Goal: Task Accomplishment & Management: Manage account settings

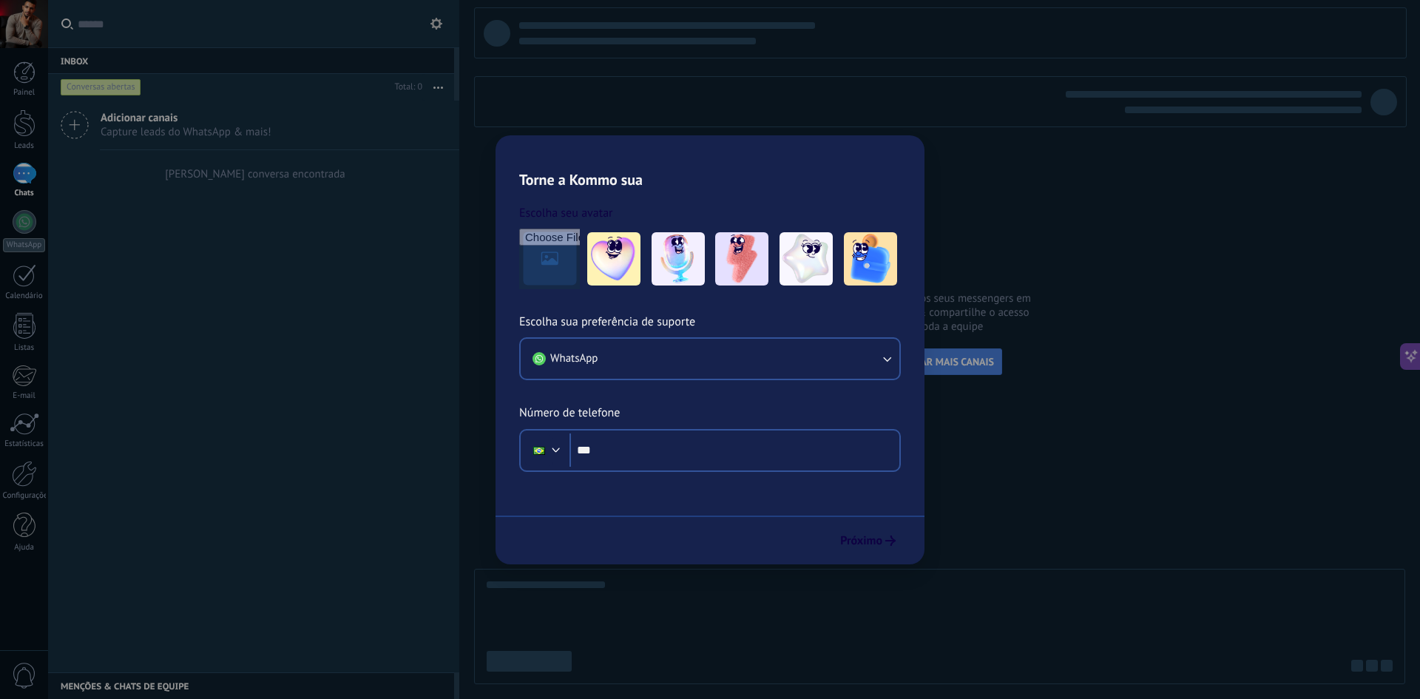
click at [937, 356] on span "CONECTAR MAIS CANAIS" at bounding box center [939, 361] width 109 height 13
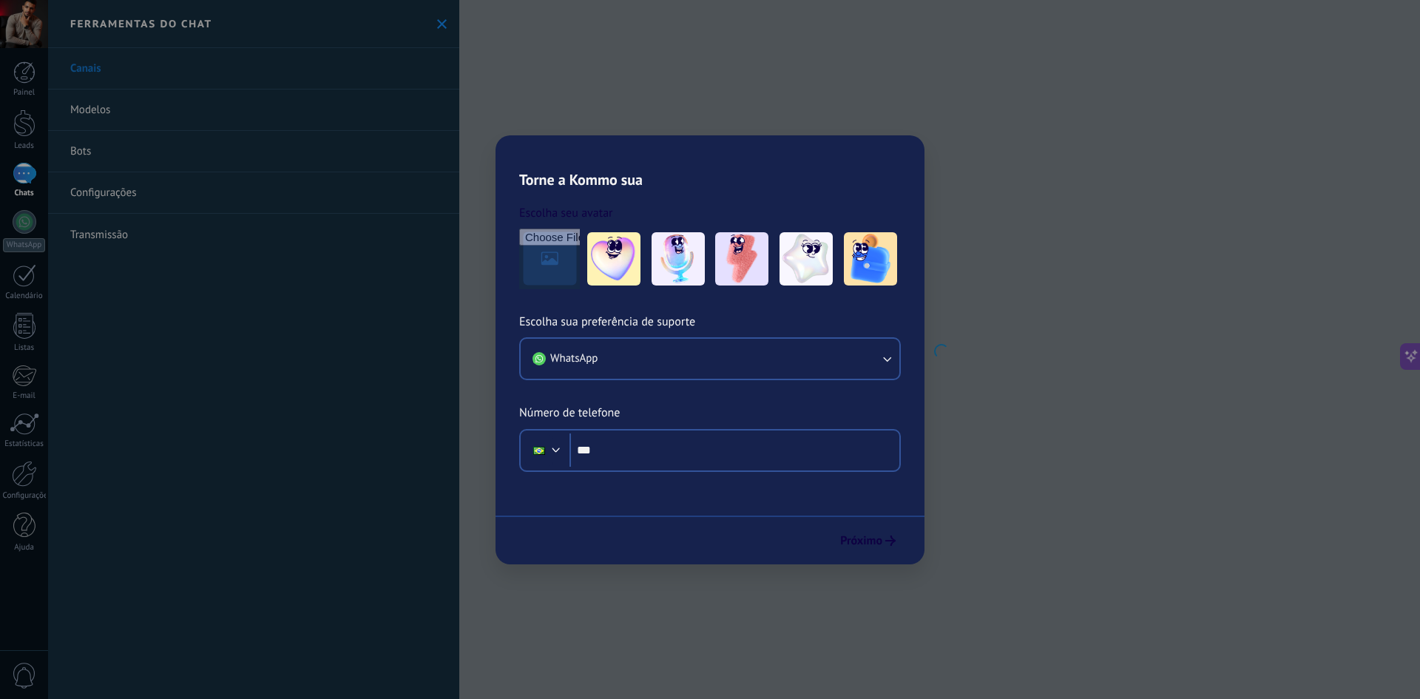
scroll to position [547, 0]
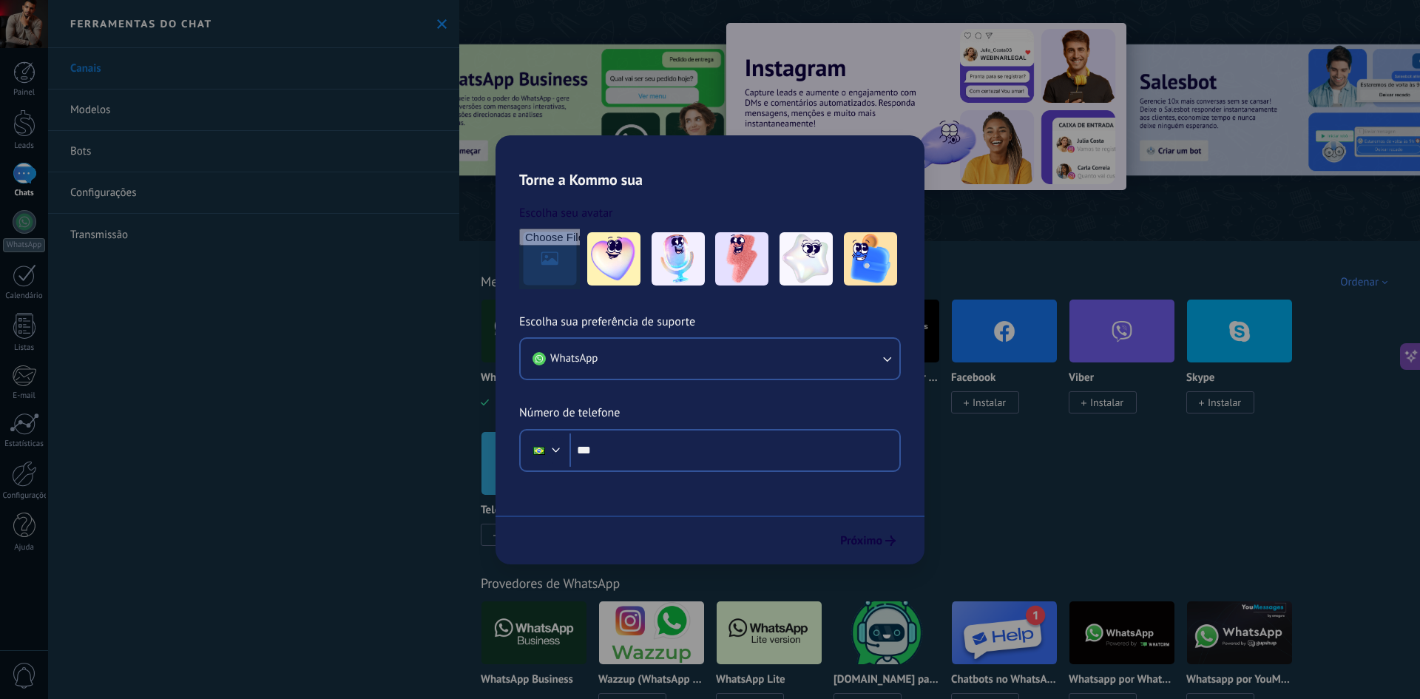
click at [731, 533] on icon at bounding box center [731, 536] width 5 height 6
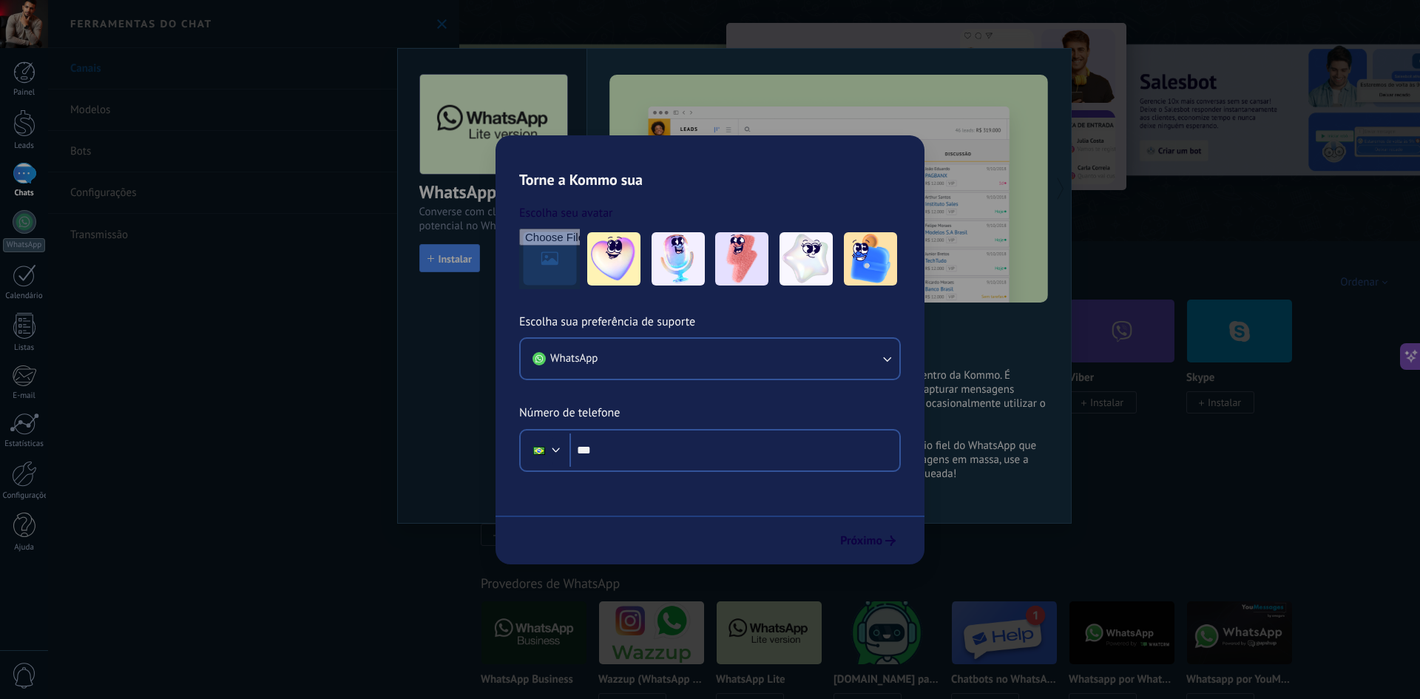
click at [802, 178] on img at bounding box center [926, 106] width 400 height 167
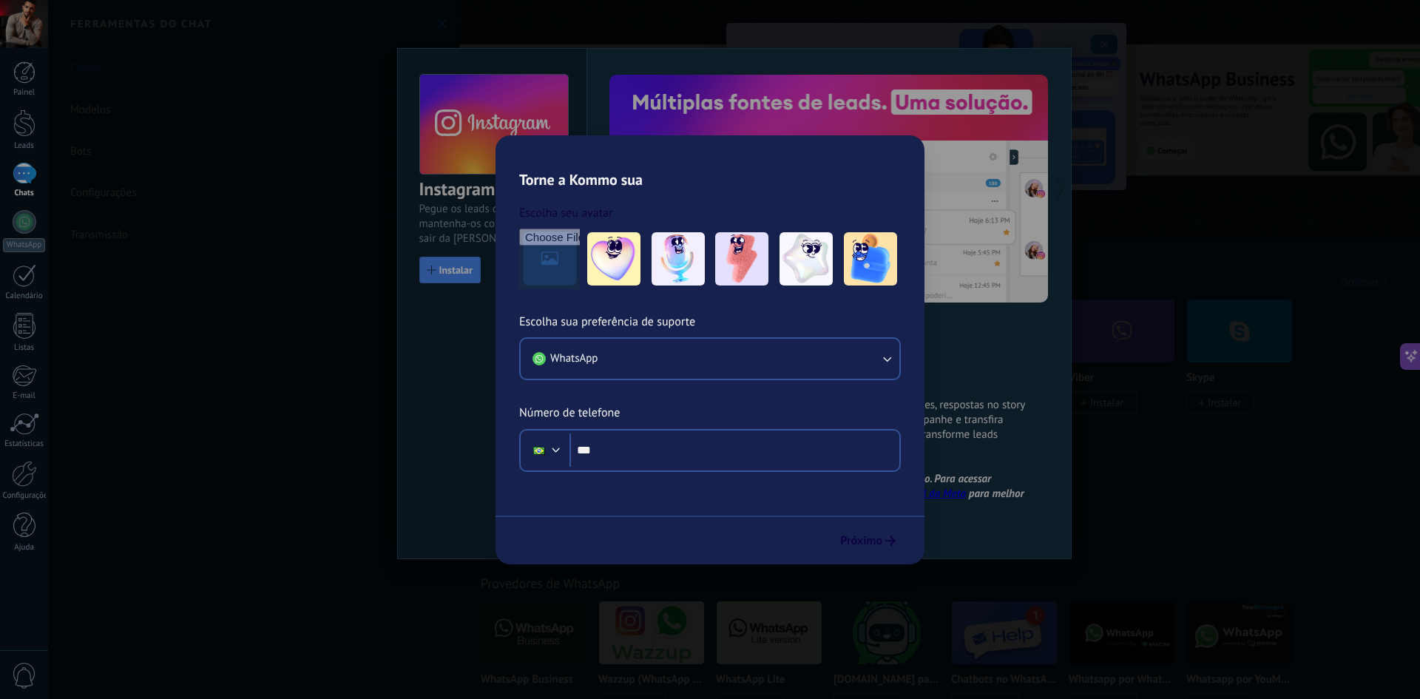
click at [731, 532] on span at bounding box center [731, 534] width 5 height 13
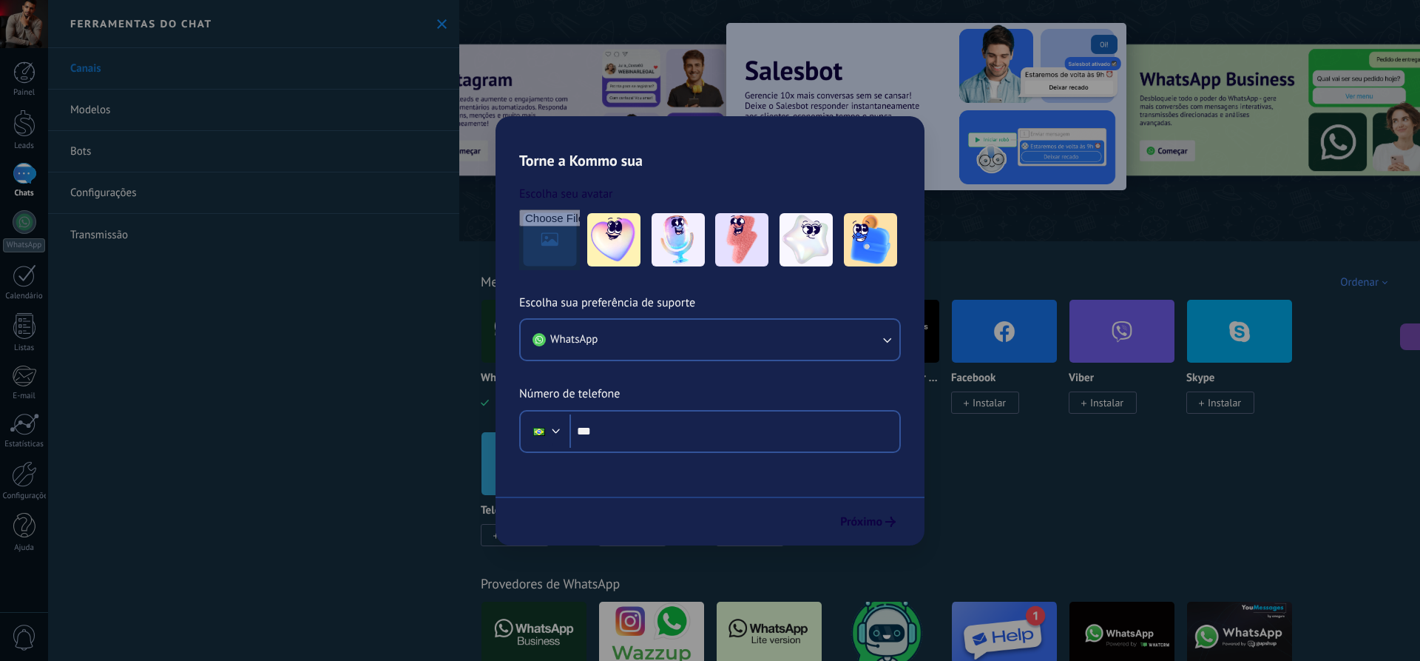
scroll to position [547, 0]
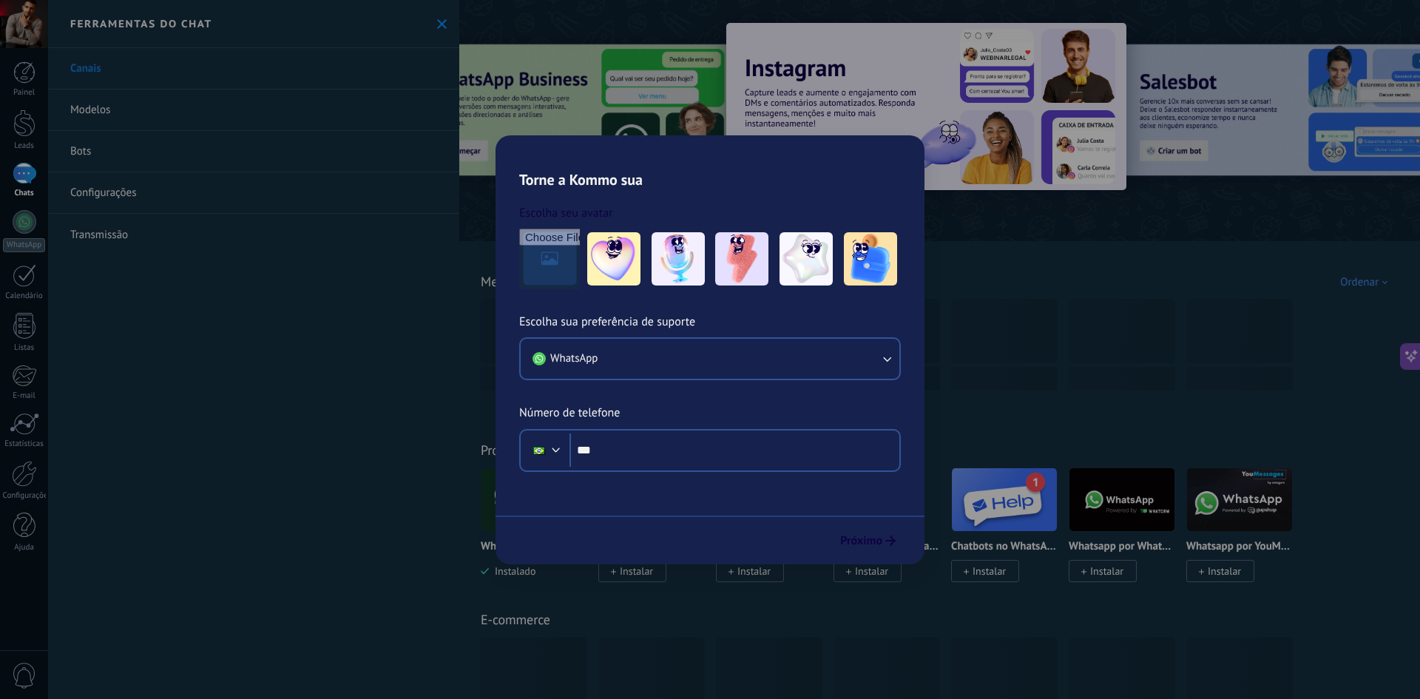
scroll to position [547, 0]
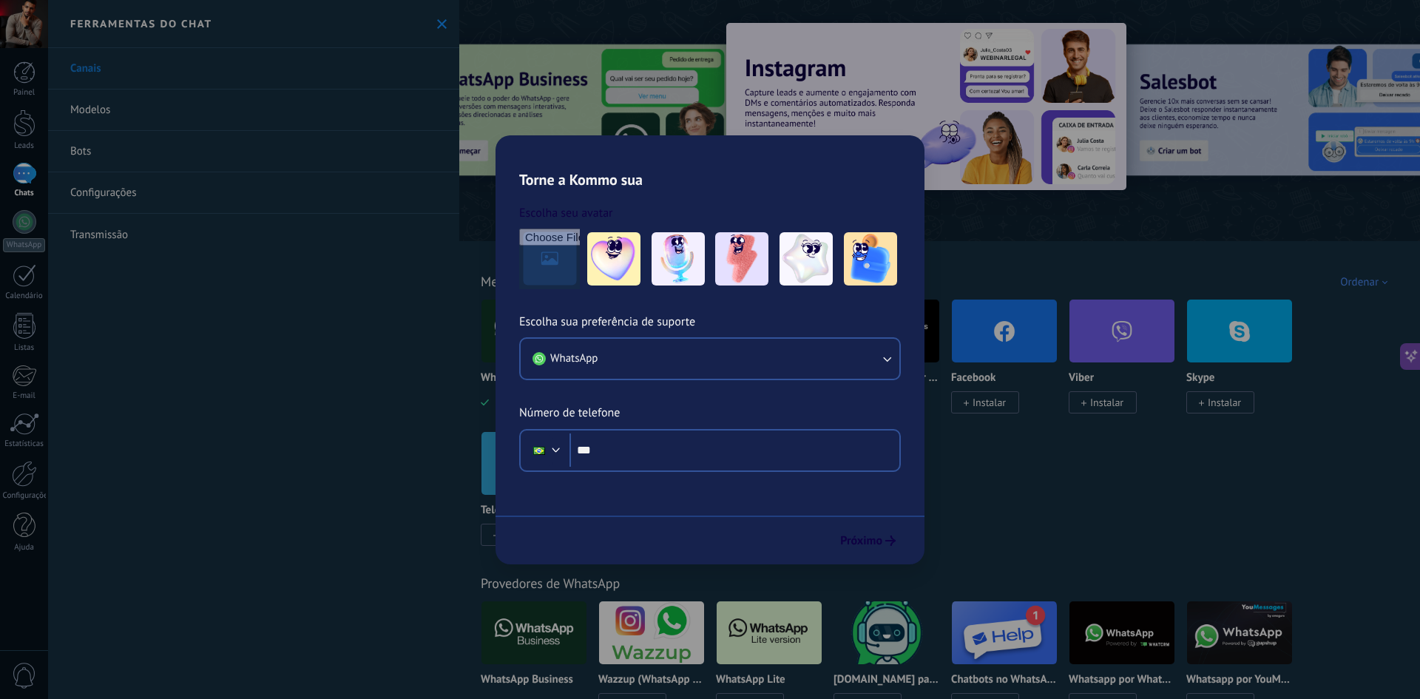
click at [758, 540] on span "Instalar" at bounding box center [753, 534] width 33 height 13
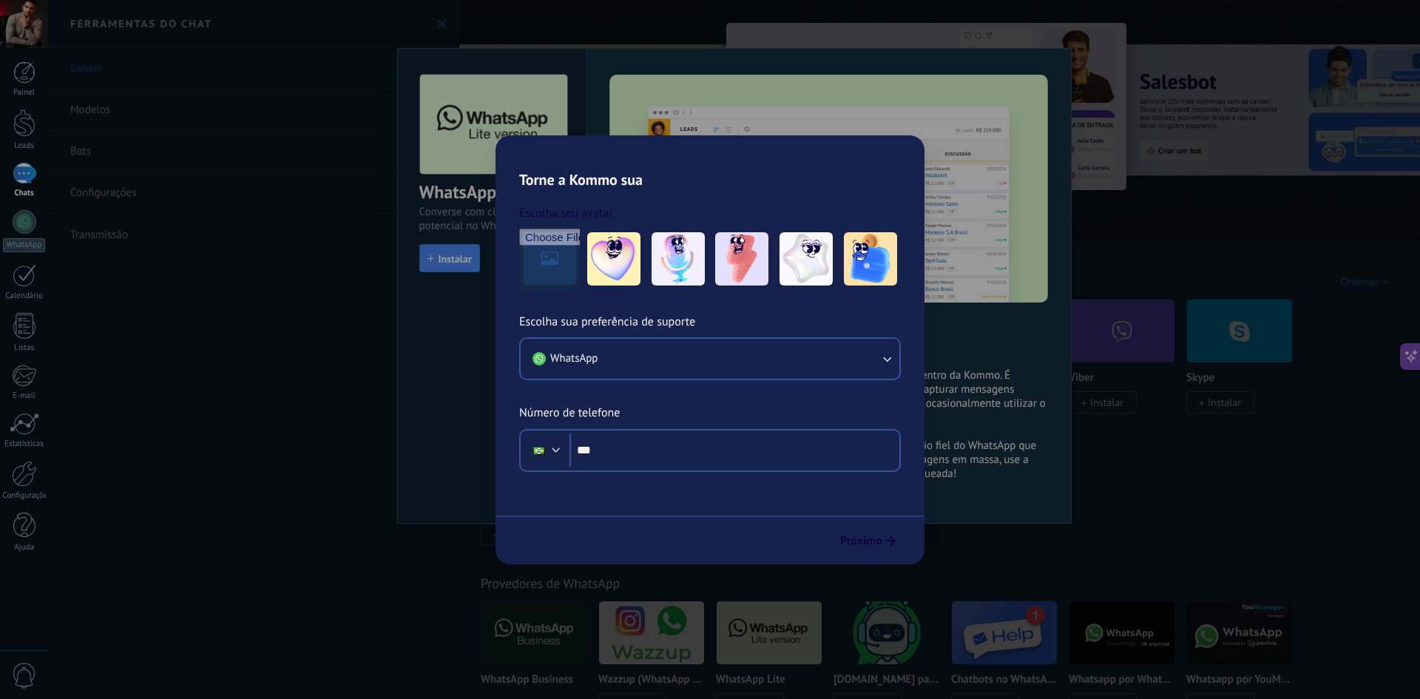
click at [776, 533] on span "Instalar" at bounding box center [750, 535] width 68 height 22
click at [809, 180] on img at bounding box center [926, 106] width 400 height 167
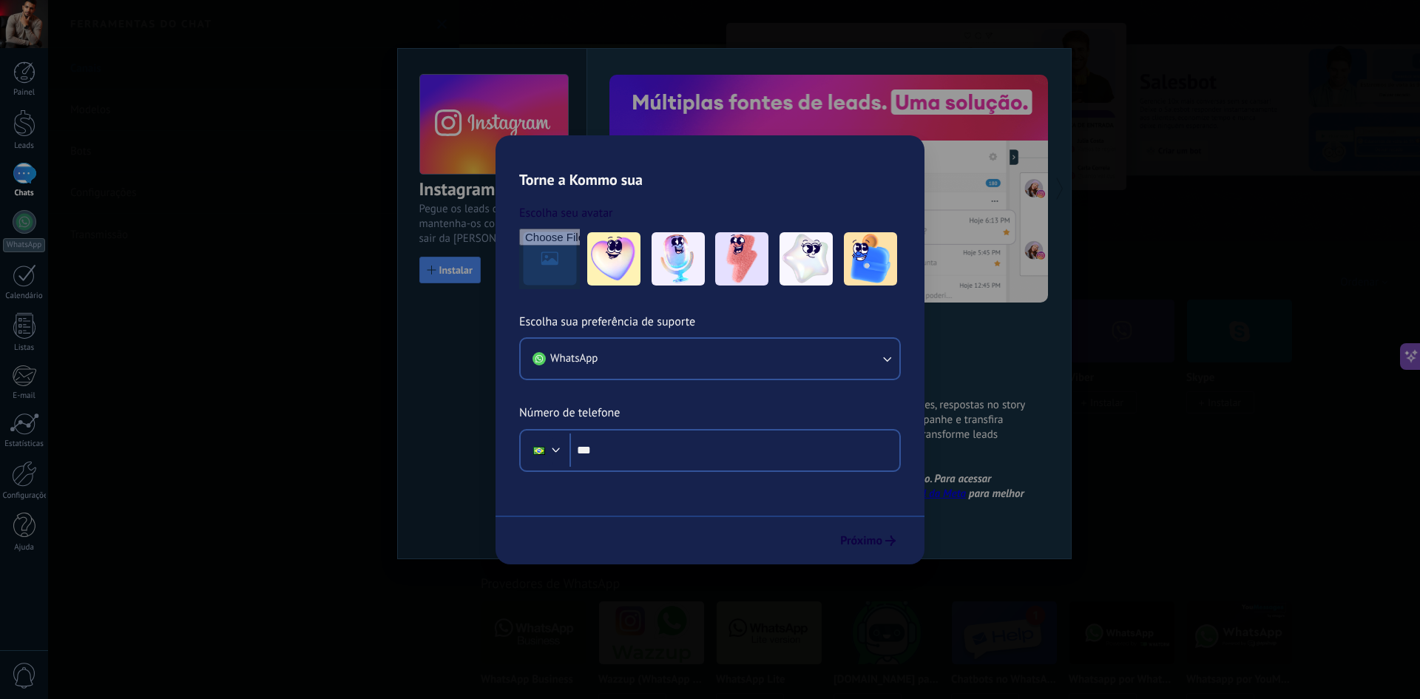
click at [763, 402] on span "Instalar" at bounding box center [753, 402] width 33 height 13
click at [34, 237] on link "WhatsApp" at bounding box center [24, 231] width 48 height 42
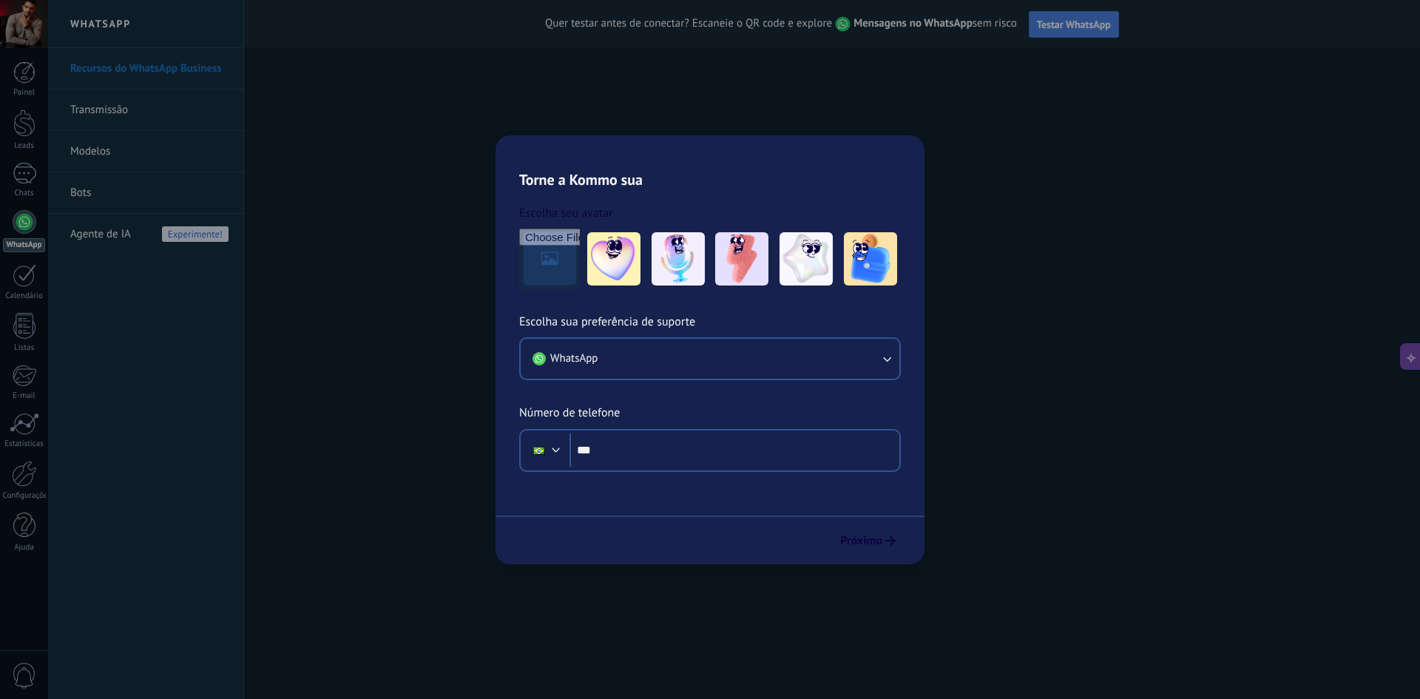
click at [1071, 33] on button "Testar WhatsApp" at bounding box center [1074, 24] width 90 height 27
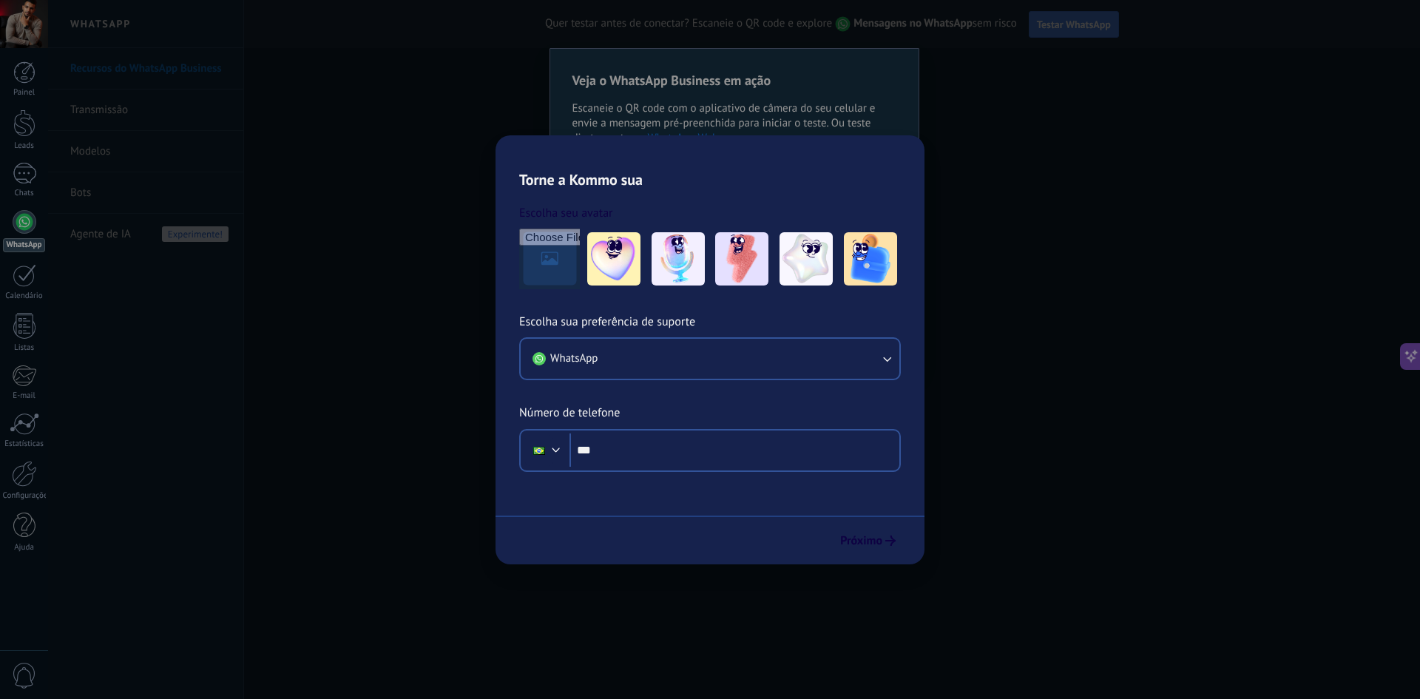
click at [1064, 23] on span "Testar WhatsApp" at bounding box center [1074, 24] width 74 height 13
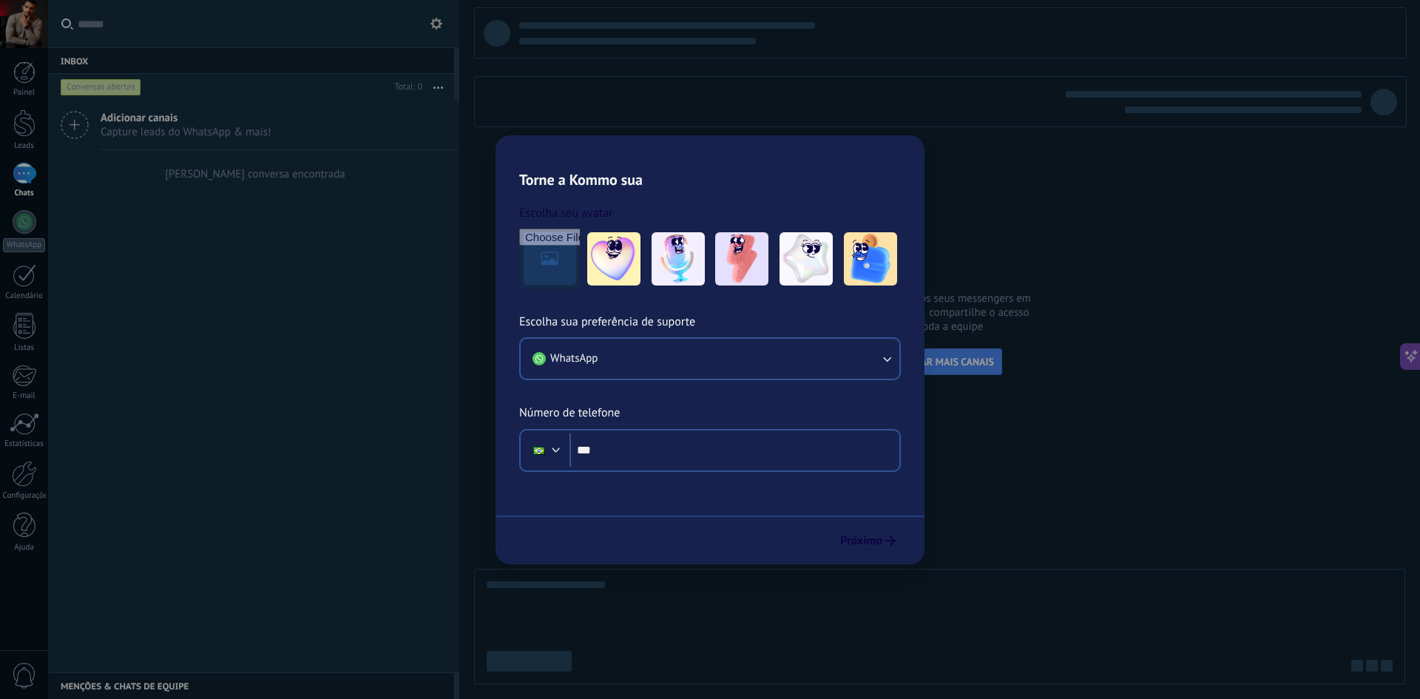
scroll to position [581, 0]
click at [954, 362] on span "CONECTAR MAIS CANAIS" at bounding box center [939, 361] width 109 height 13
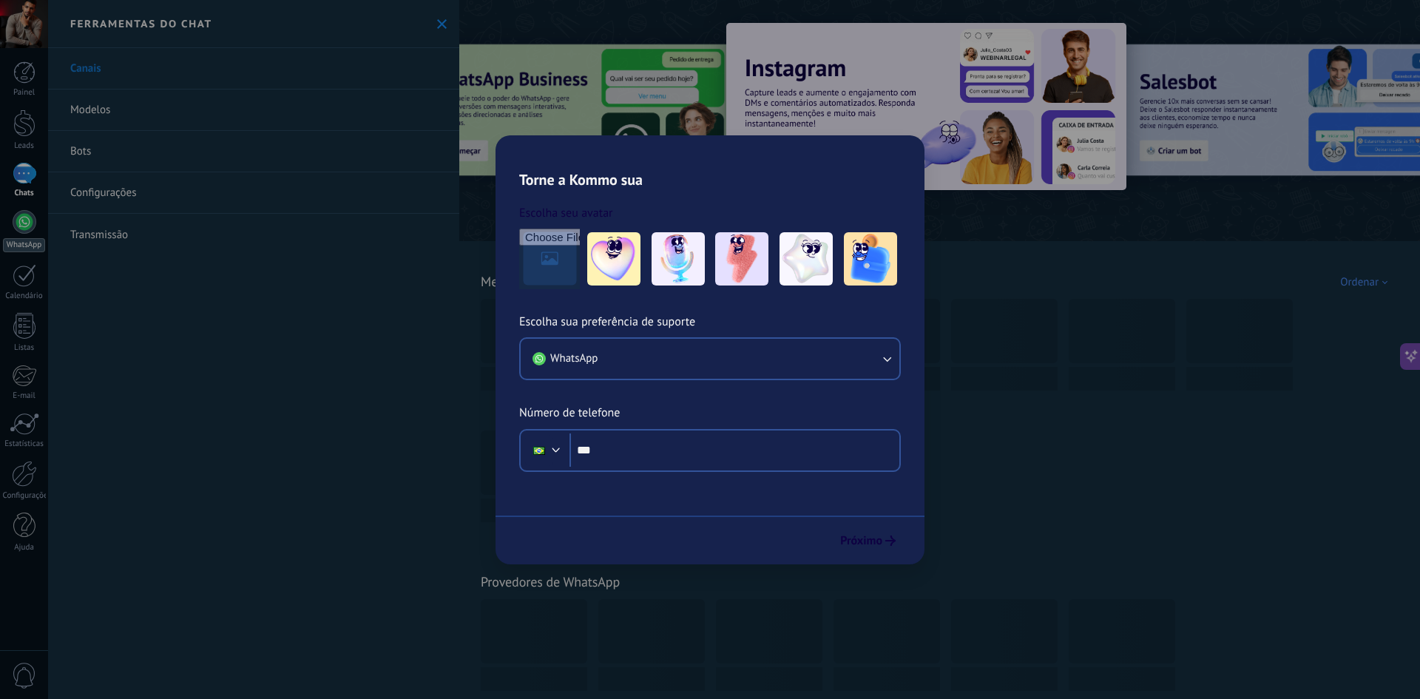
click at [9, 235] on link "WhatsApp" at bounding box center [24, 231] width 48 height 42
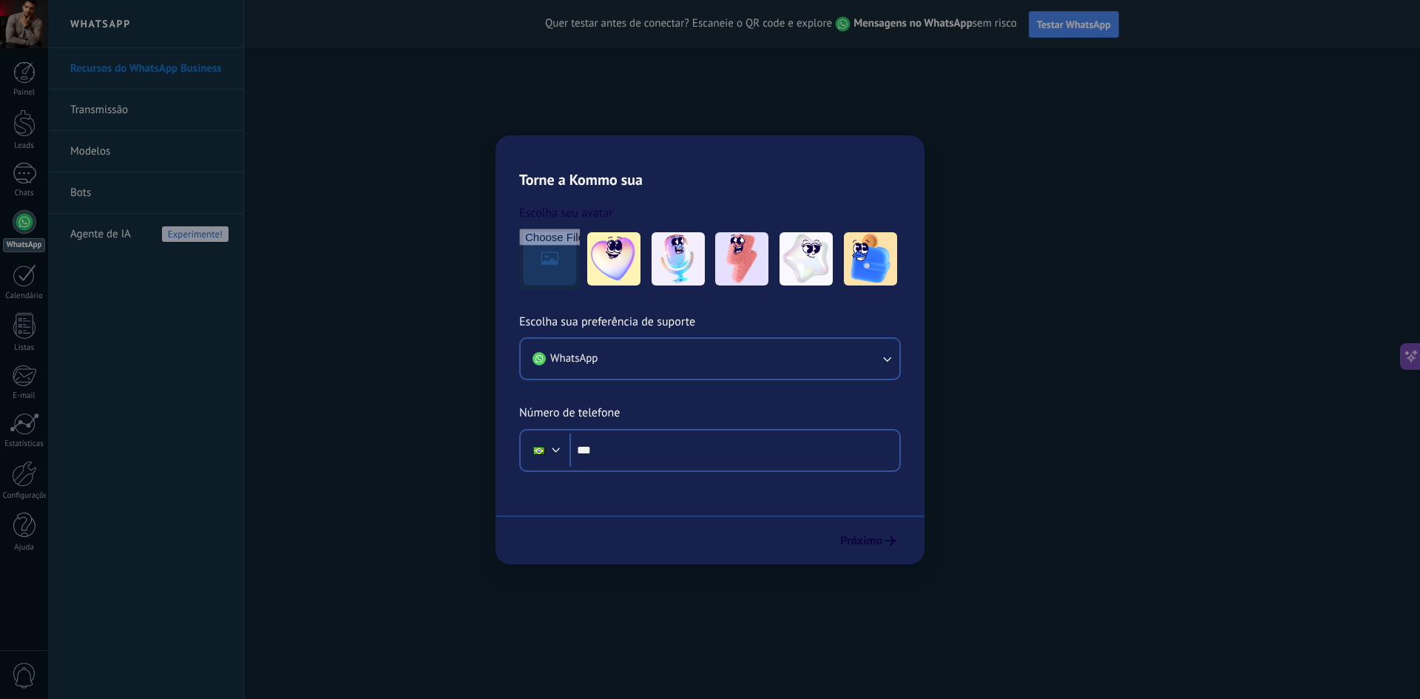
click at [1074, 28] on span "Testar WhatsApp" at bounding box center [1074, 24] width 74 height 13
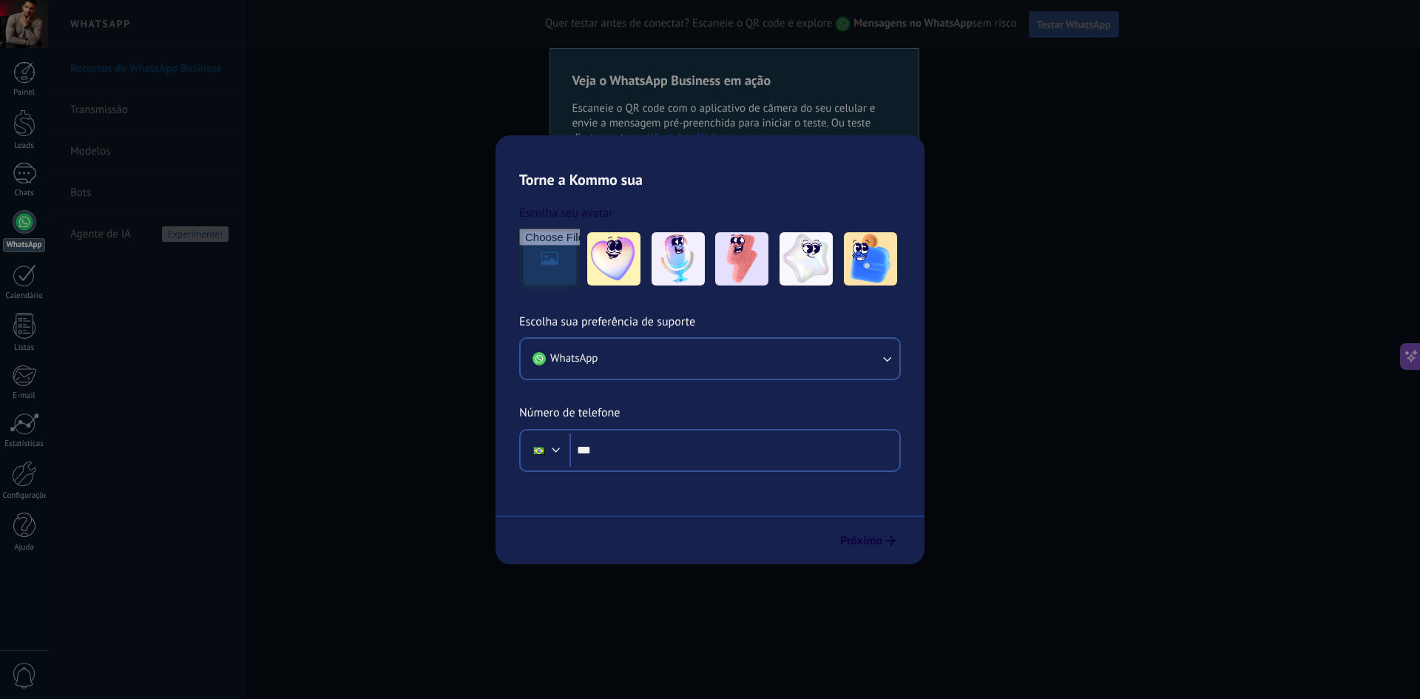
click at [1072, 18] on span "Testar WhatsApp" at bounding box center [1074, 24] width 74 height 13
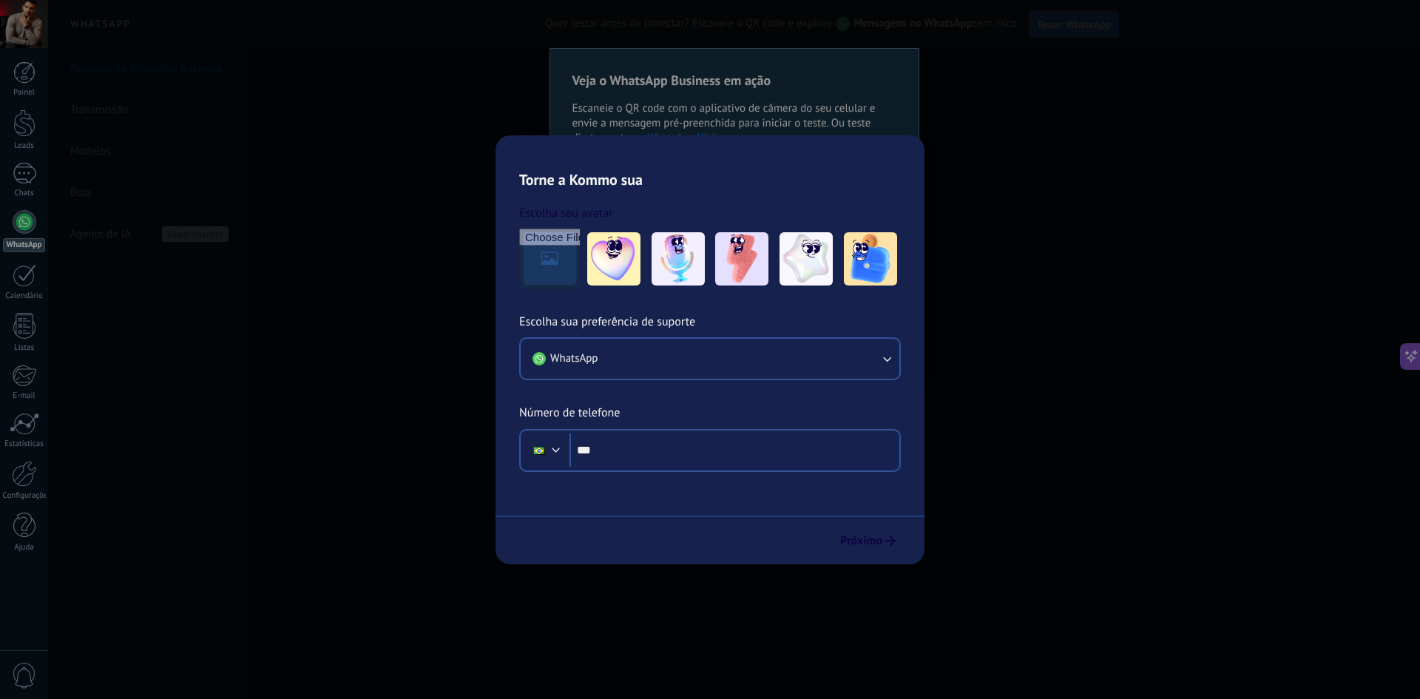
drag, startPoint x: 1072, startPoint y: 18, endPoint x: 1064, endPoint y: 21, distance: 8.0
click at [1064, 21] on span "Testar WhatsApp" at bounding box center [1074, 24] width 74 height 13
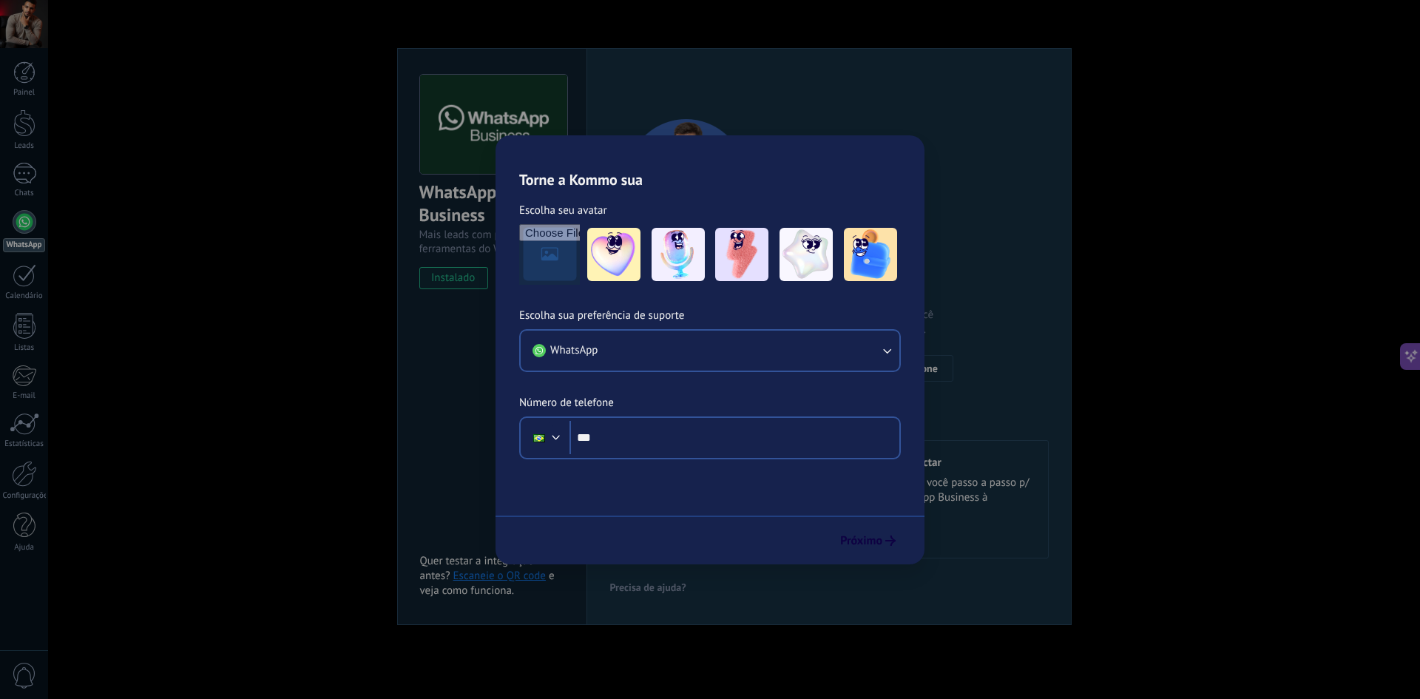
click at [1065, 16] on button "Testar WhatsApp" at bounding box center [1074, 24] width 90 height 27
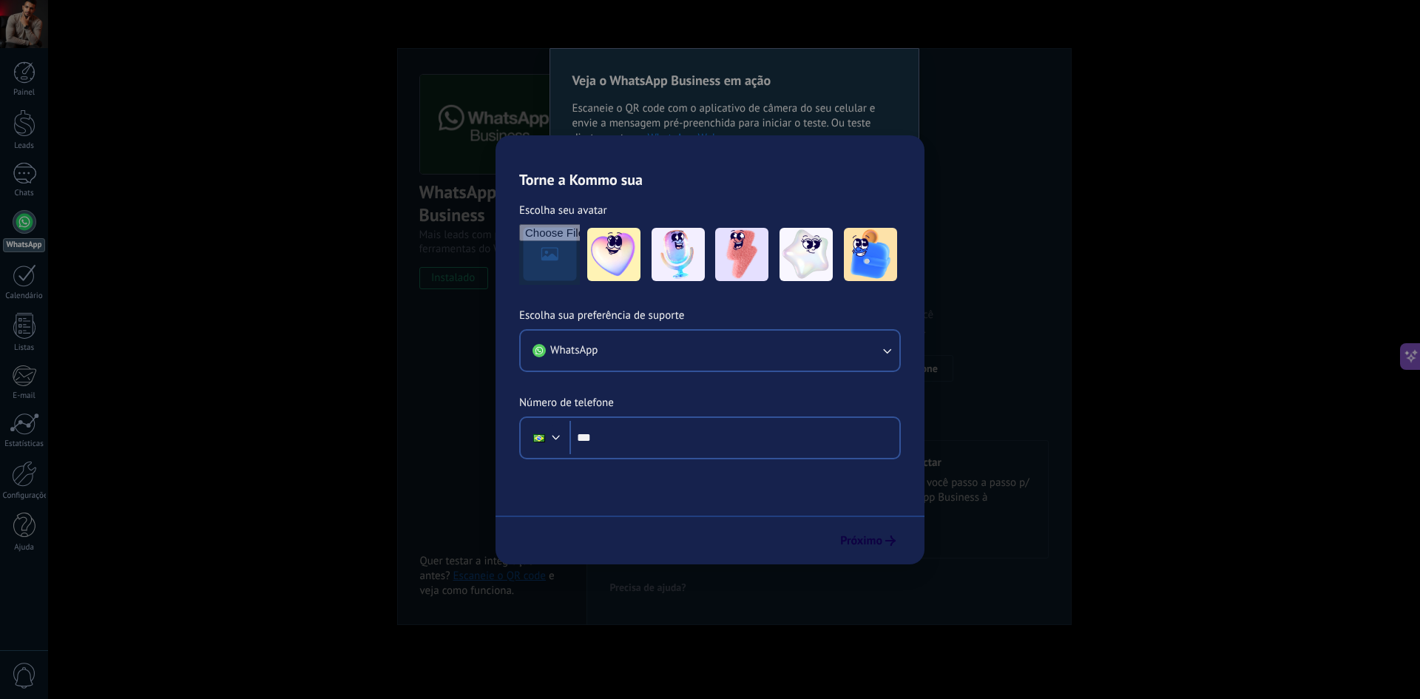
click at [172, 197] on link "Bots" at bounding box center [149, 192] width 158 height 41
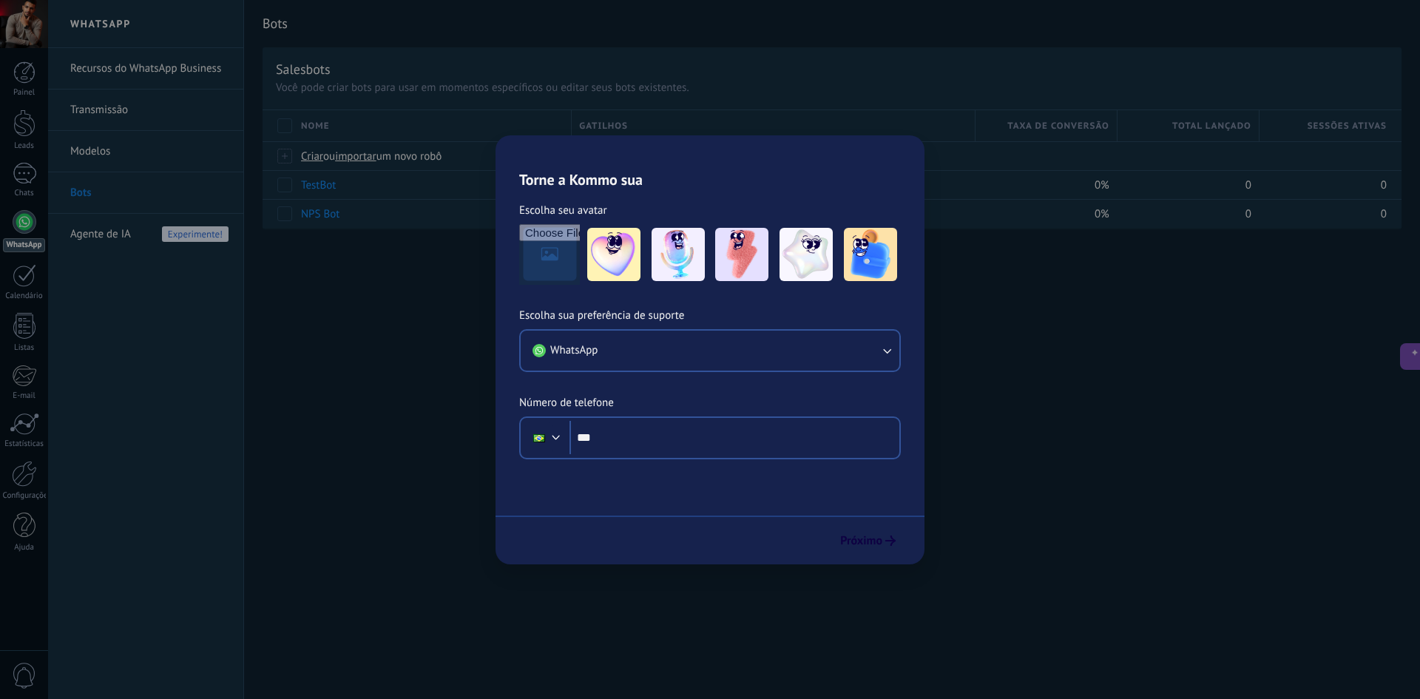
click at [482, 235] on div "Bots Salesbots Você pode criar bots para usar em momentos específicos ou editar…" at bounding box center [832, 130] width 1176 height 260
click at [160, 70] on link "Recursos do WhatsApp Business" at bounding box center [149, 68] width 158 height 41
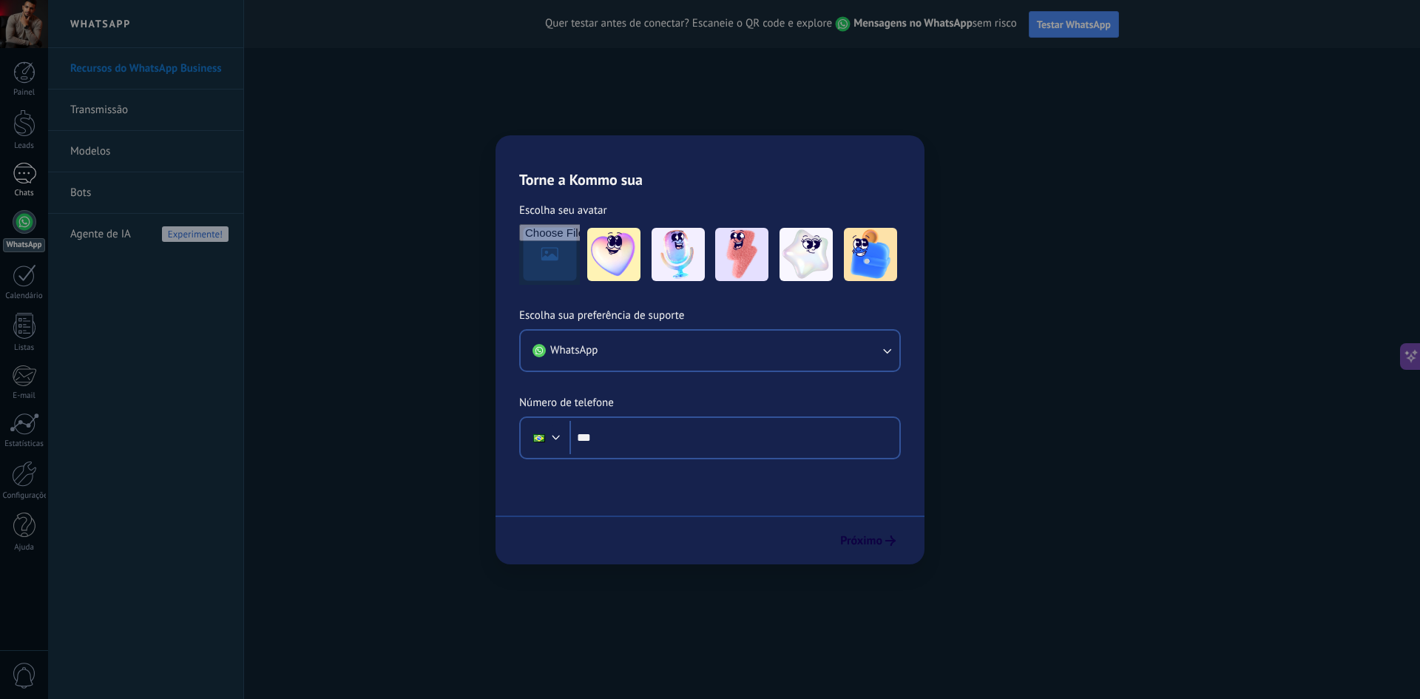
click at [28, 177] on div at bounding box center [25, 173] width 24 height 21
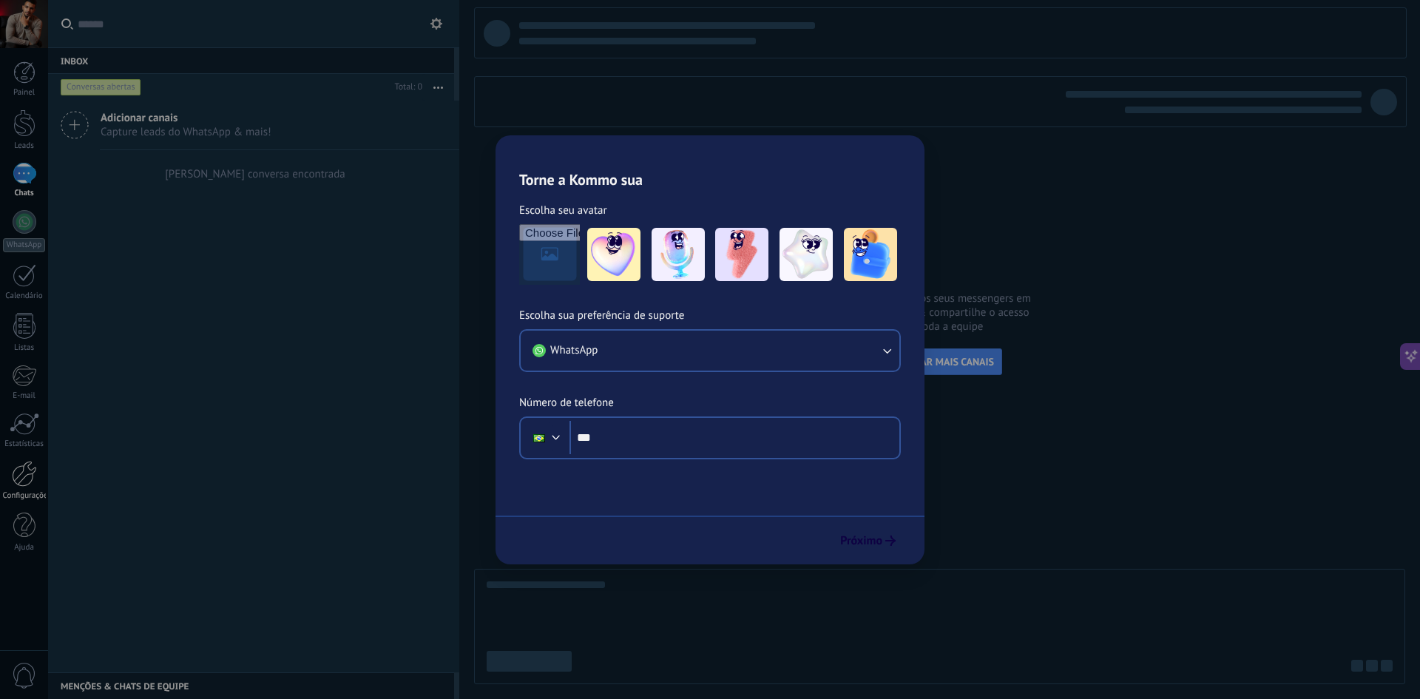
click at [31, 490] on link "Configurações" at bounding box center [24, 481] width 48 height 40
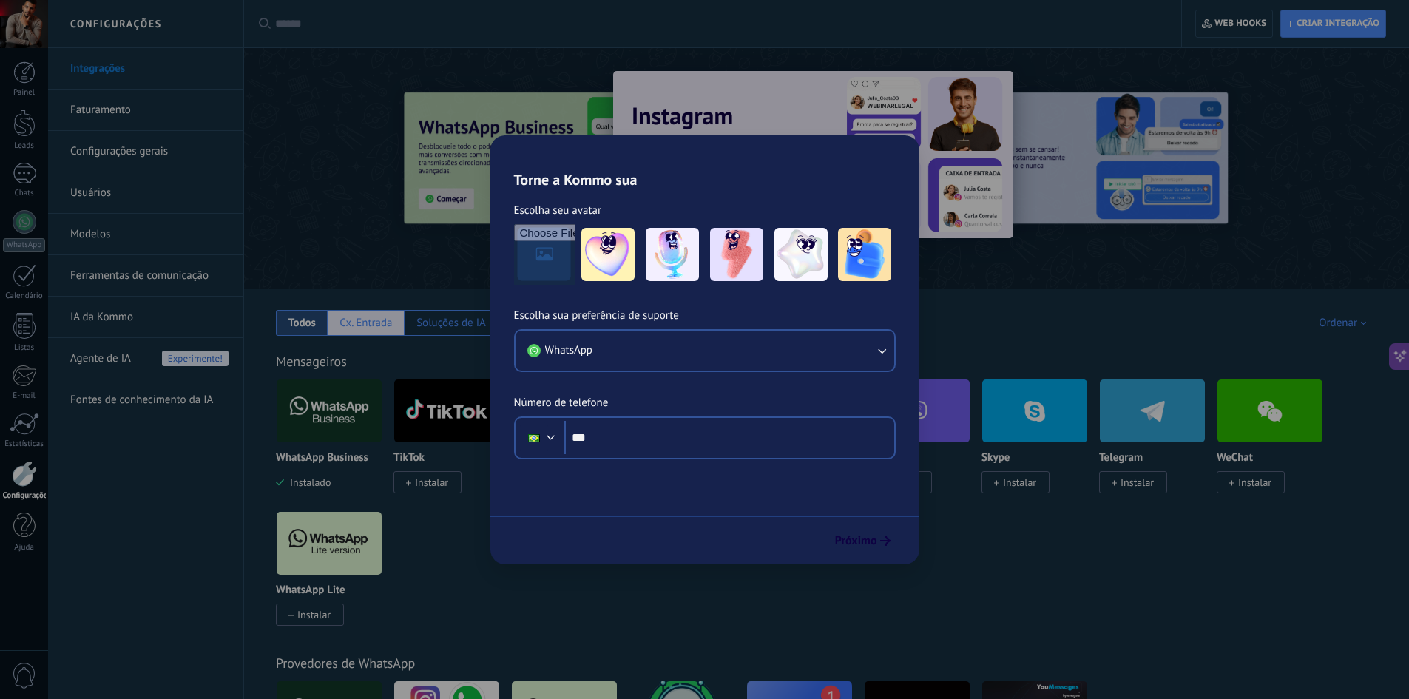
click at [389, 330] on div "Cx. Entrada" at bounding box center [365, 323] width 77 height 26
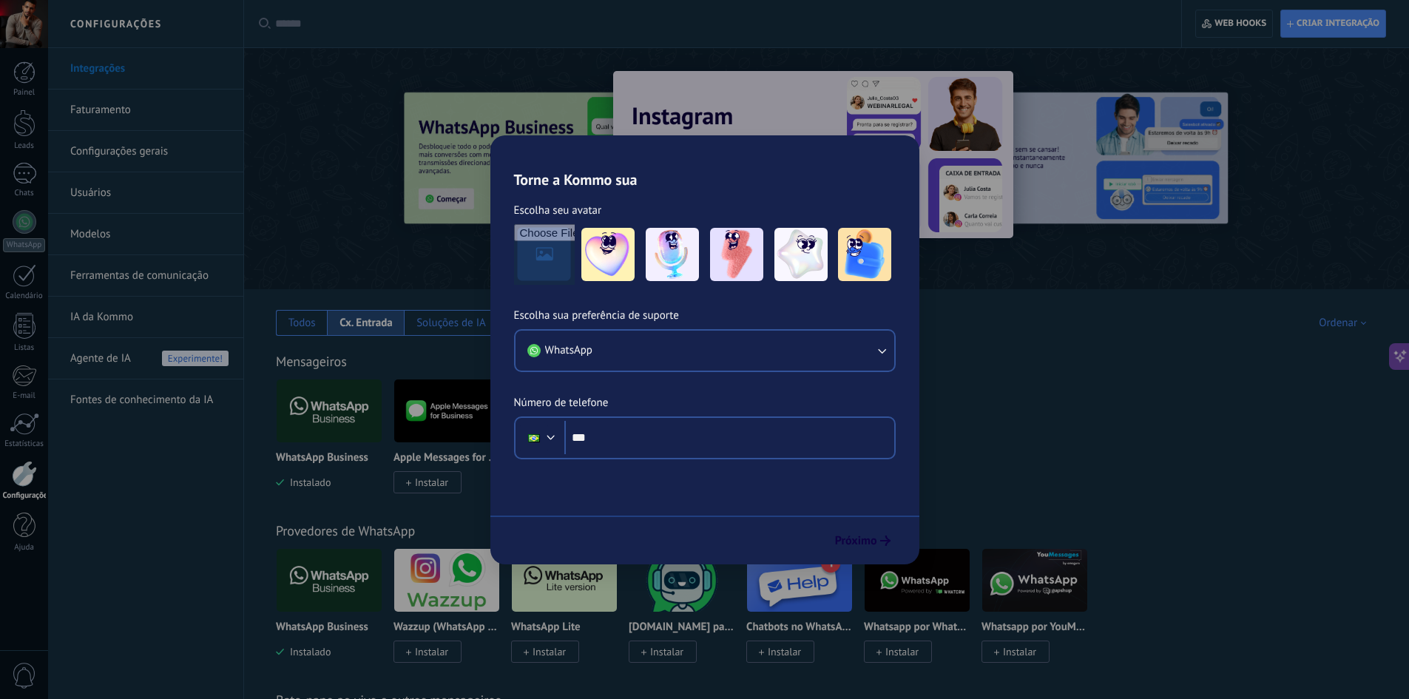
click at [561, 482] on span "Instalar" at bounding box center [549, 482] width 33 height 13
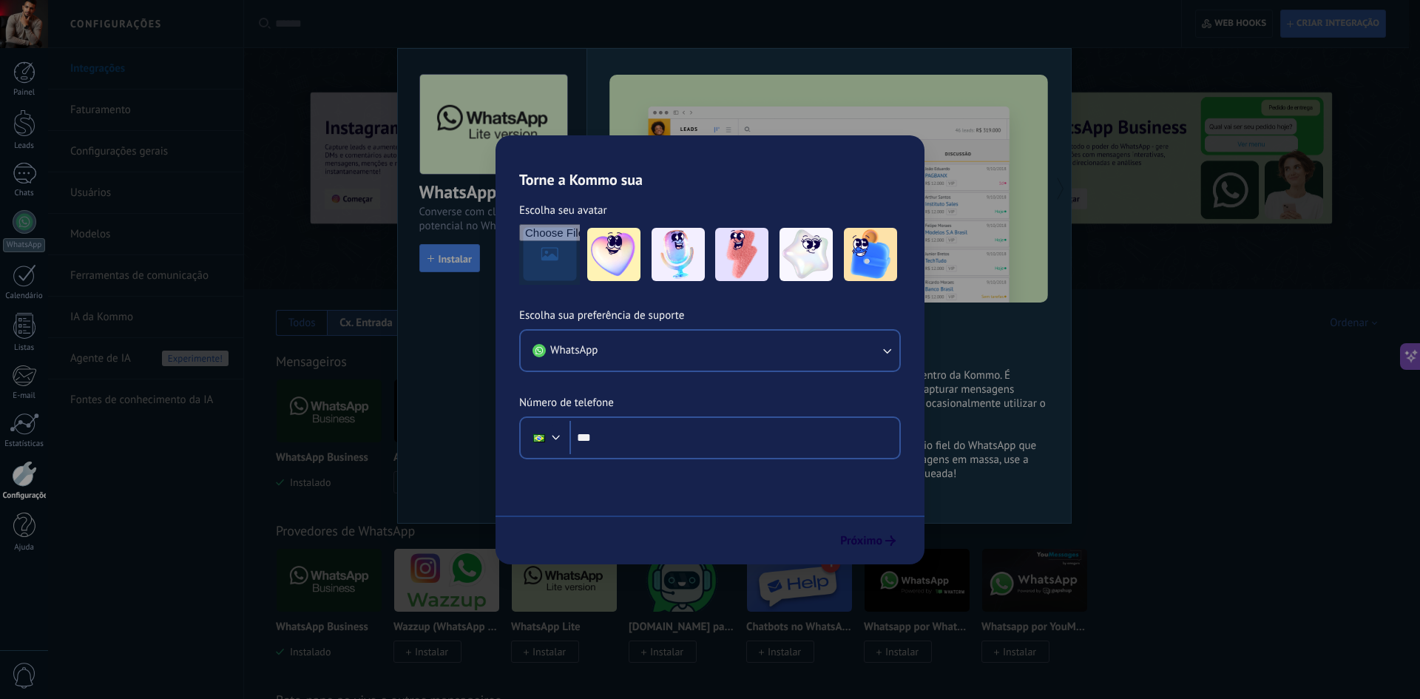
drag, startPoint x: 564, startPoint y: 482, endPoint x: 603, endPoint y: 493, distance: 40.7
click at [603, 493] on div "Provedores de WhatsApp WhatsApp Business Instalado Wazzup (WhatsApp & Instagram…" at bounding box center [832, 577] width 1146 height 169
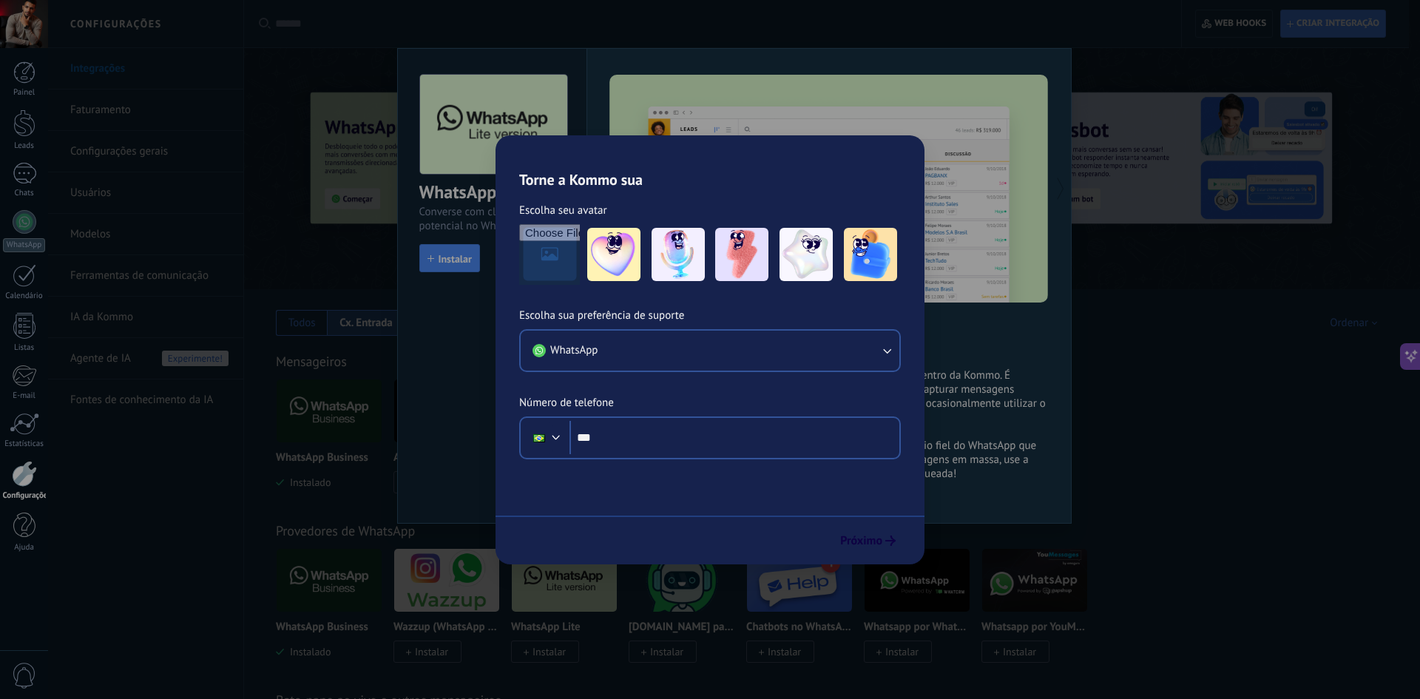
click at [118, 203] on link "Usuários" at bounding box center [149, 192] width 158 height 41
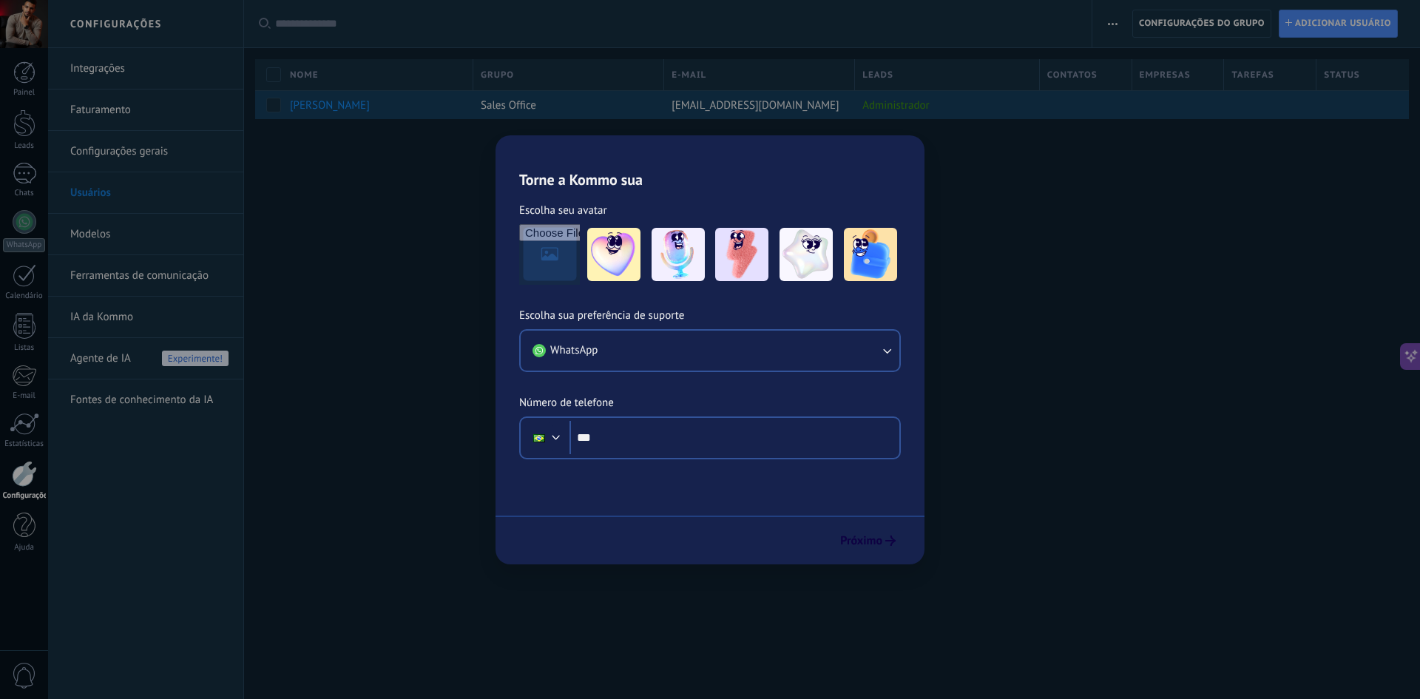
drag, startPoint x: 635, startPoint y: 107, endPoint x: 774, endPoint y: 107, distance: 139.8
click at [774, 107] on div "Paulo Henrique Santos Rocha Sales Office pauloph034@gmail.com Administrador" at bounding box center [832, 104] width 1154 height 29
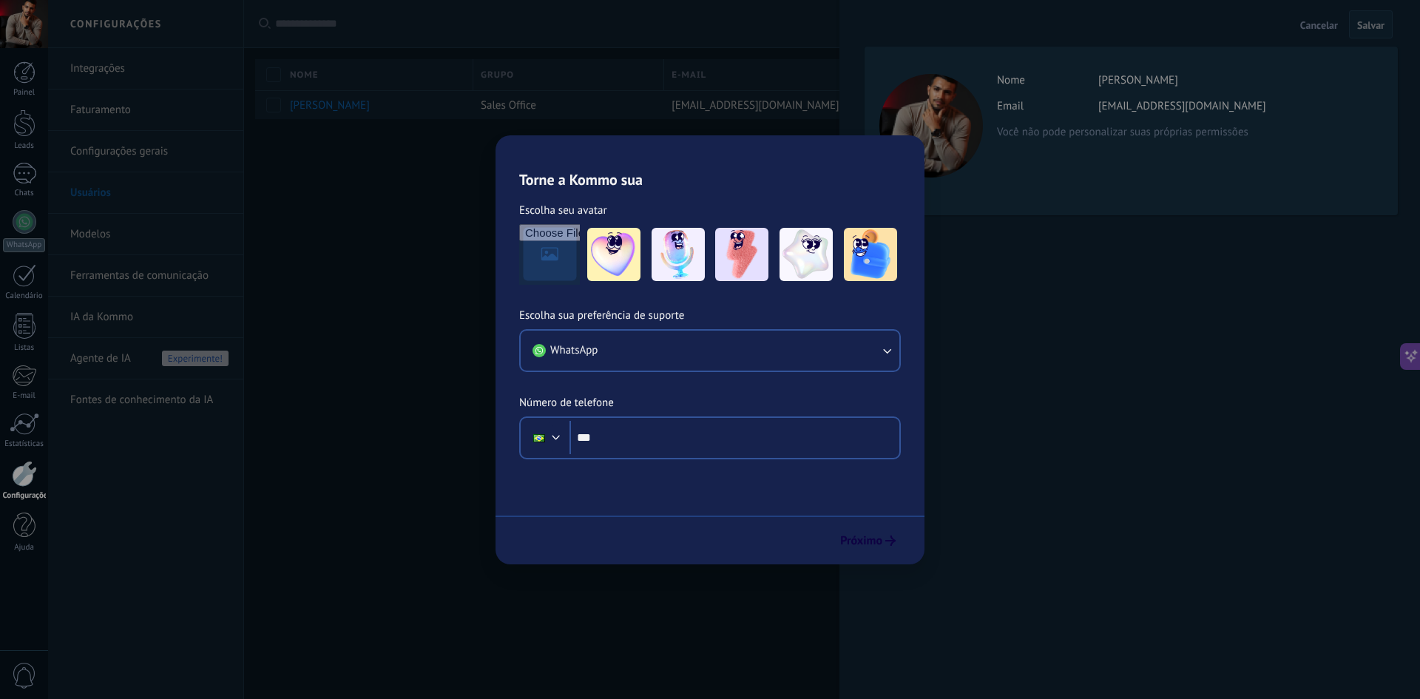
click at [1127, 109] on div "pauloph034@gmail.com" at bounding box center [1182, 106] width 168 height 14
